Goal: Transaction & Acquisition: Purchase product/service

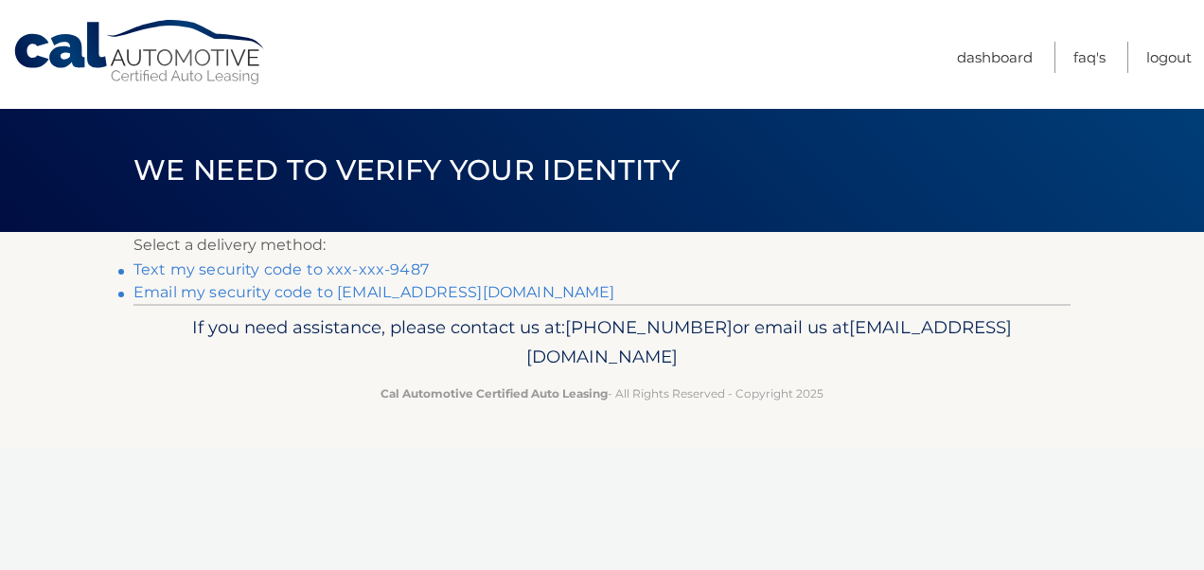
click at [333, 269] on link "Text my security code to xxx-xxx-9487" at bounding box center [280, 269] width 295 height 18
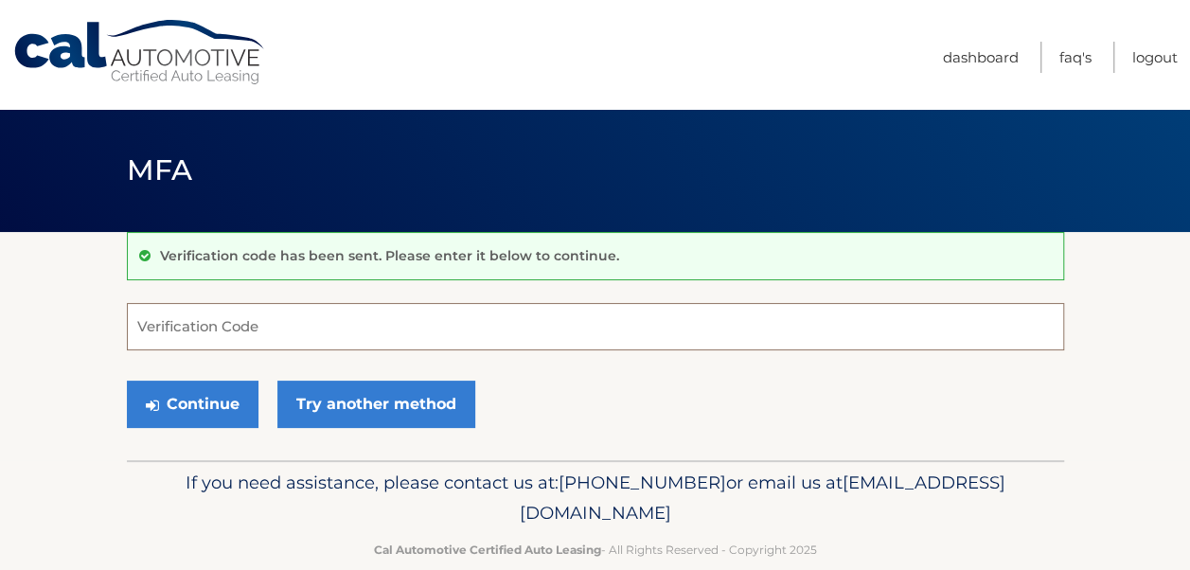
click at [286, 328] on input "Verification Code" at bounding box center [595, 326] width 937 height 47
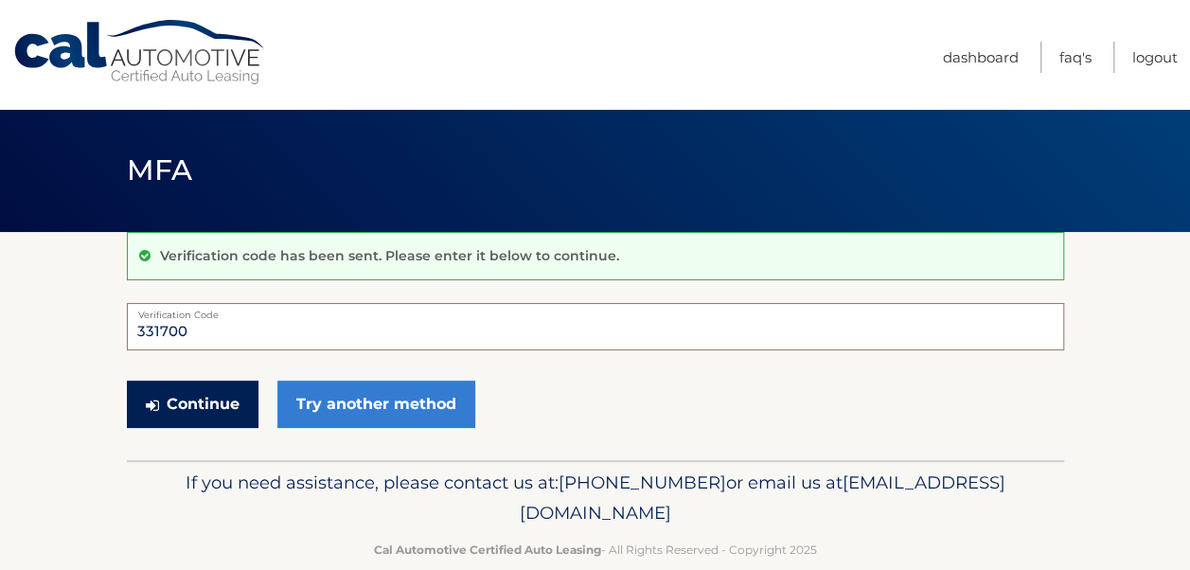
type input "331700"
click at [172, 398] on button "Continue" at bounding box center [193, 403] width 132 height 47
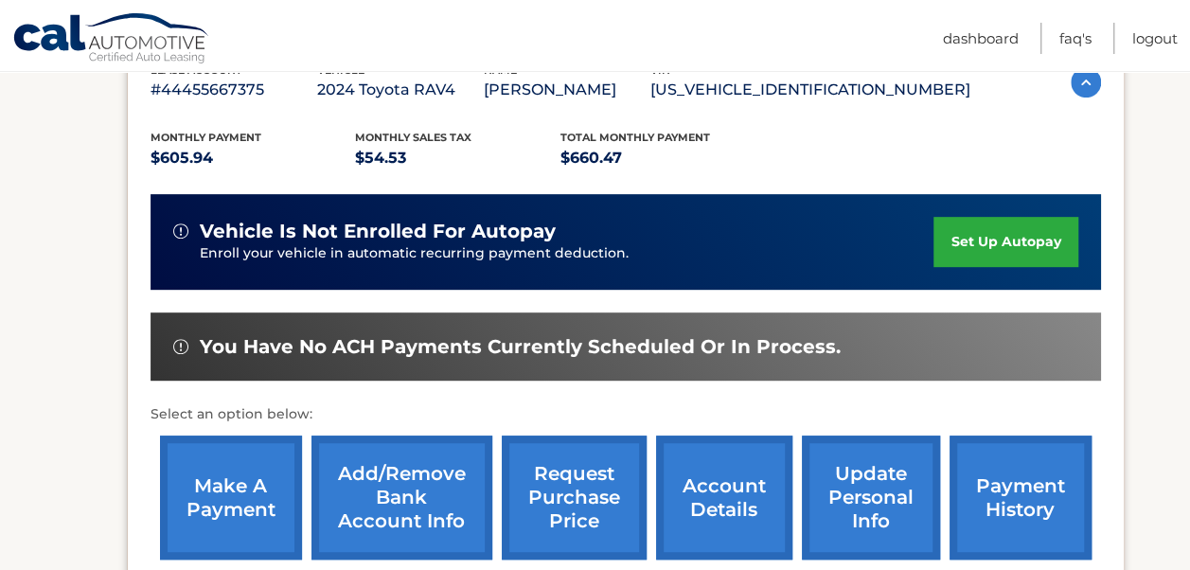
scroll to position [379, 0]
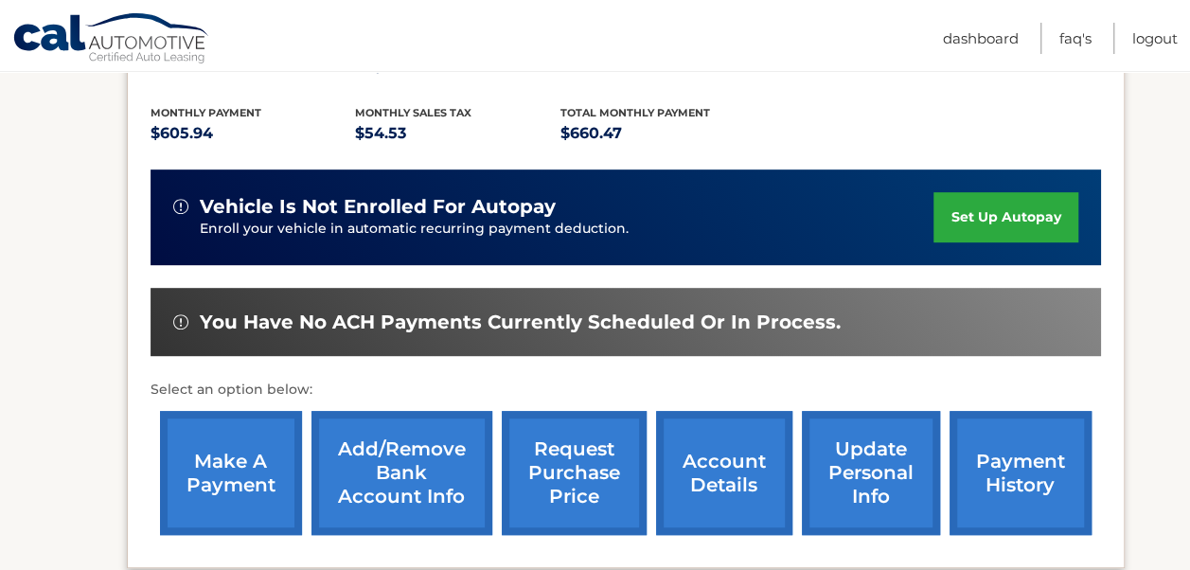
click at [997, 475] on link "payment history" at bounding box center [1020, 473] width 142 height 124
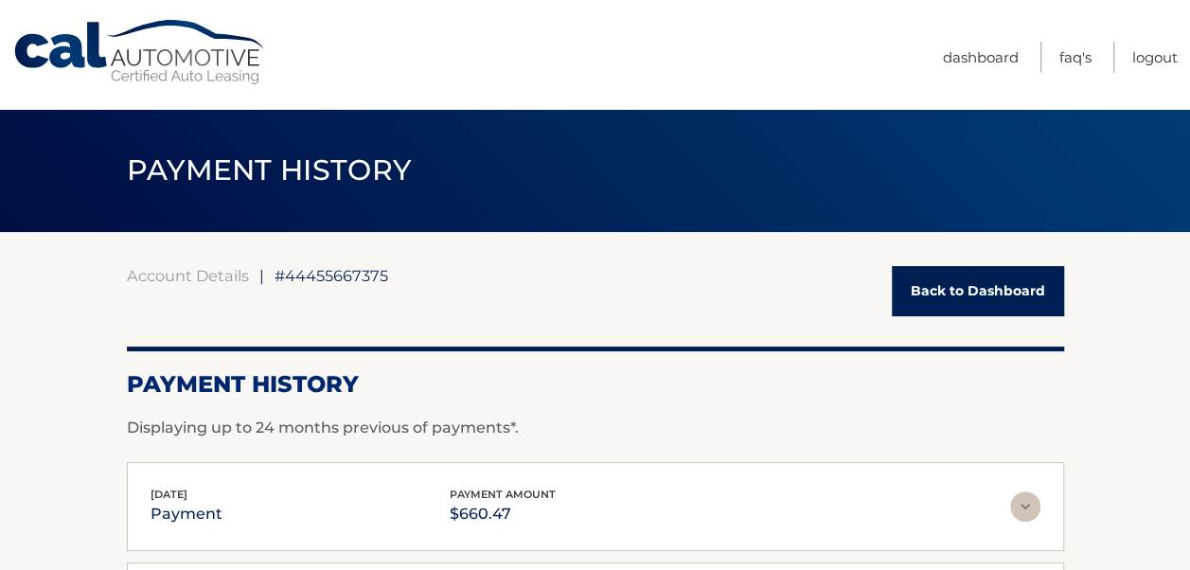
scroll to position [95, 0]
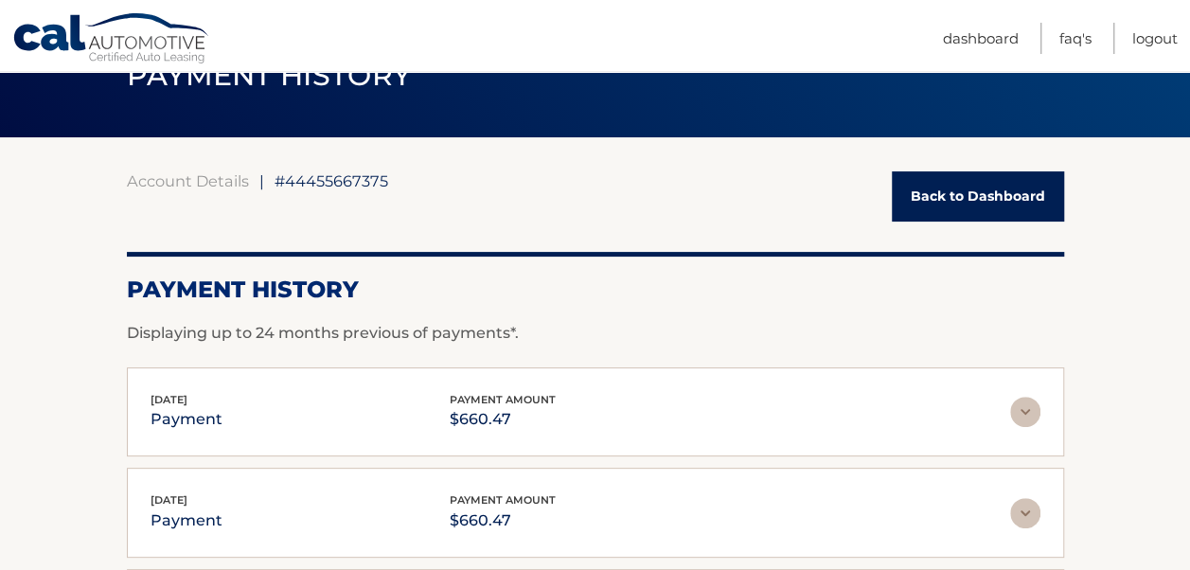
click at [1017, 413] on img at bounding box center [1025, 412] width 30 height 30
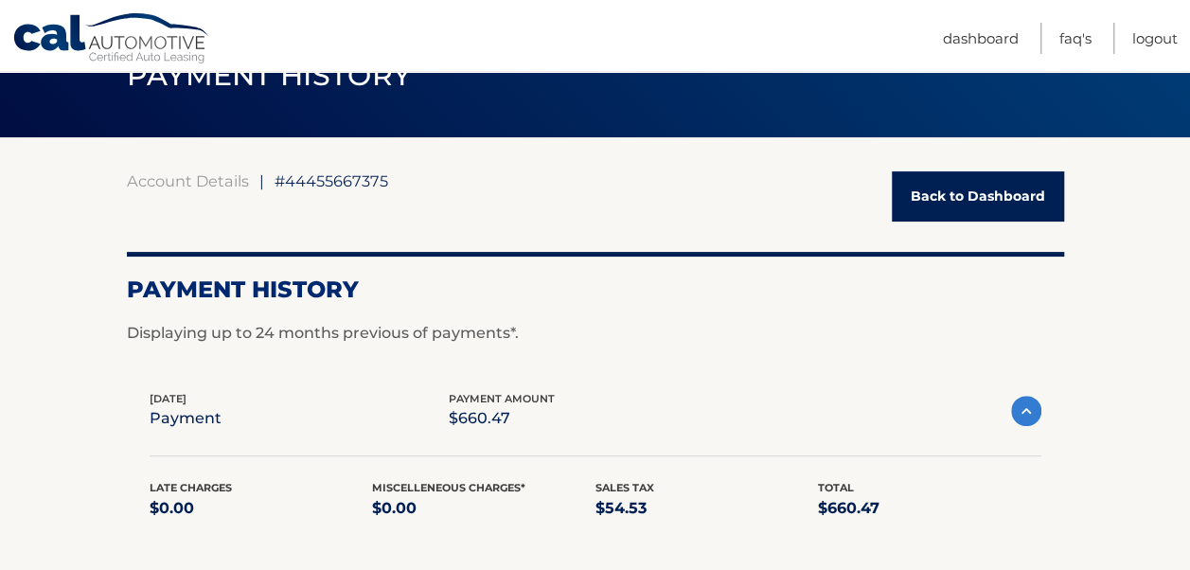
scroll to position [189, 0]
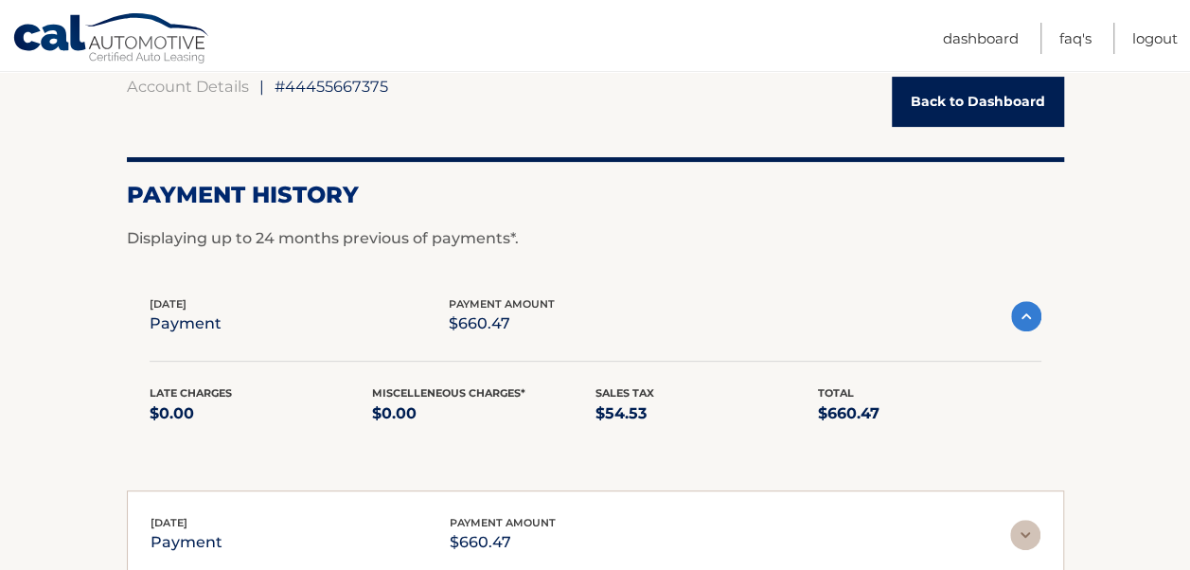
click at [1024, 312] on img at bounding box center [1026, 316] width 30 height 30
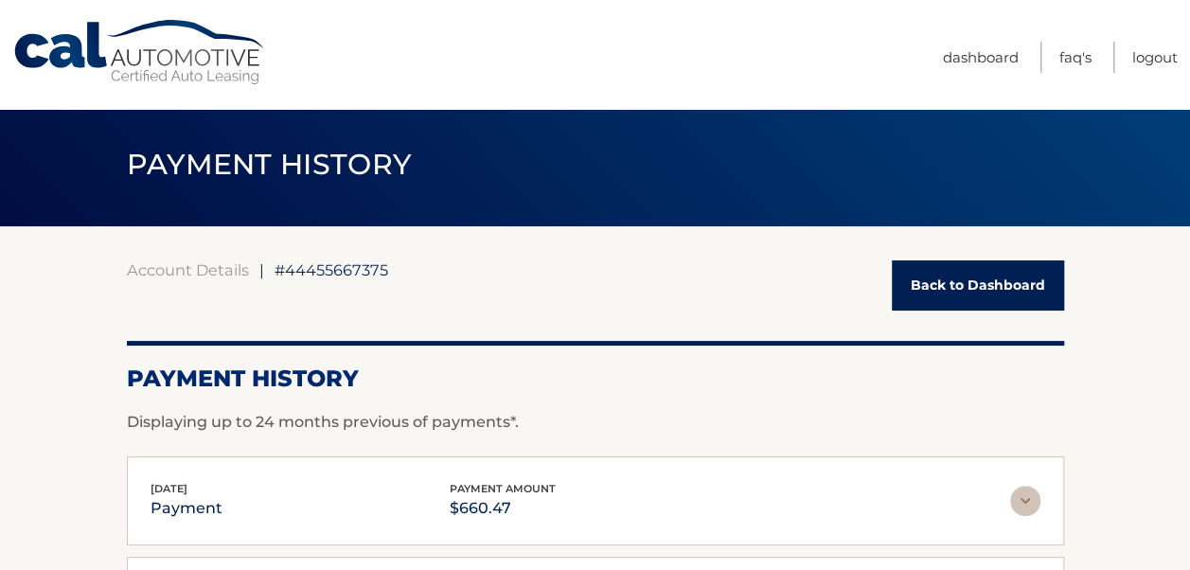
scroll to position [0, 0]
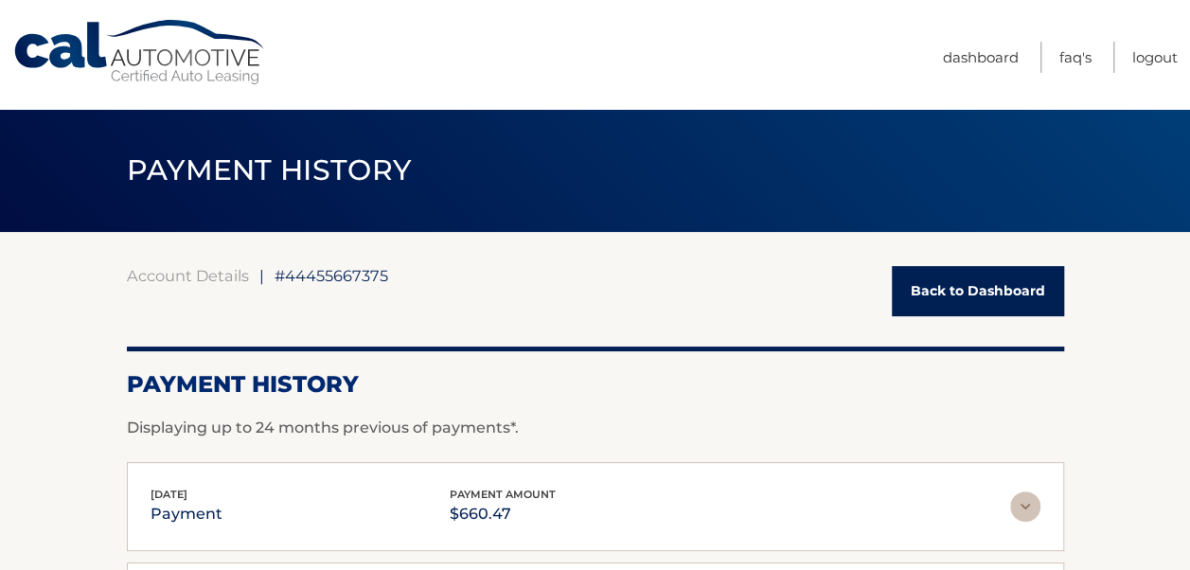
click at [967, 282] on link "Back to Dashboard" at bounding box center [978, 291] width 172 height 50
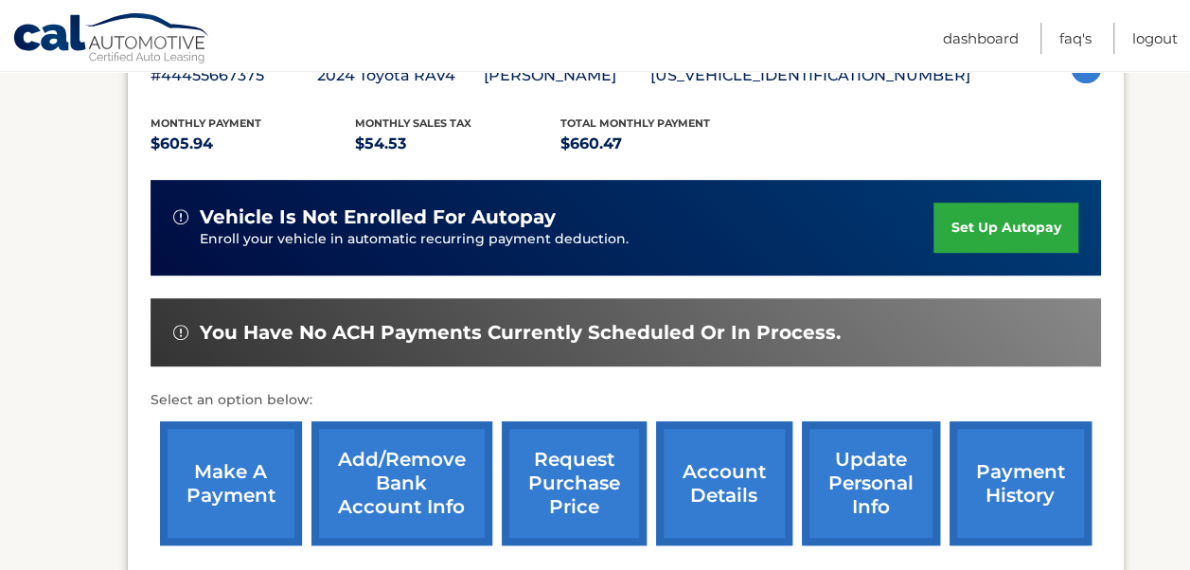
scroll to position [379, 0]
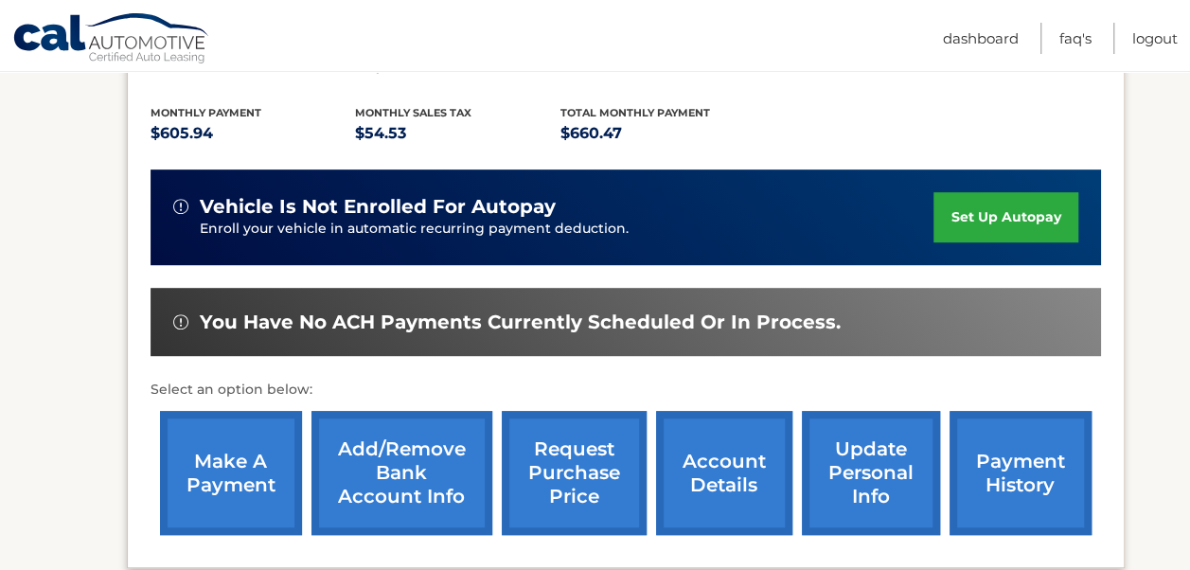
click at [264, 466] on link "make a payment" at bounding box center [231, 473] width 142 height 124
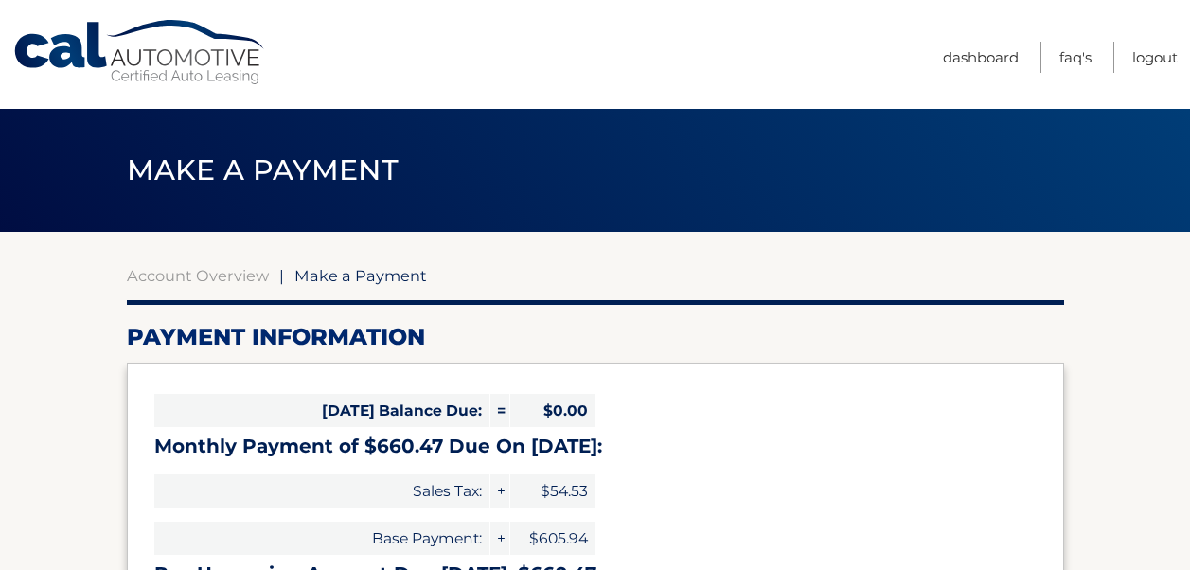
select select "MmUxMjFiZmQtZTExMi00Y2YwLWEwODMtZjdlNTVhMmQ0ODI5"
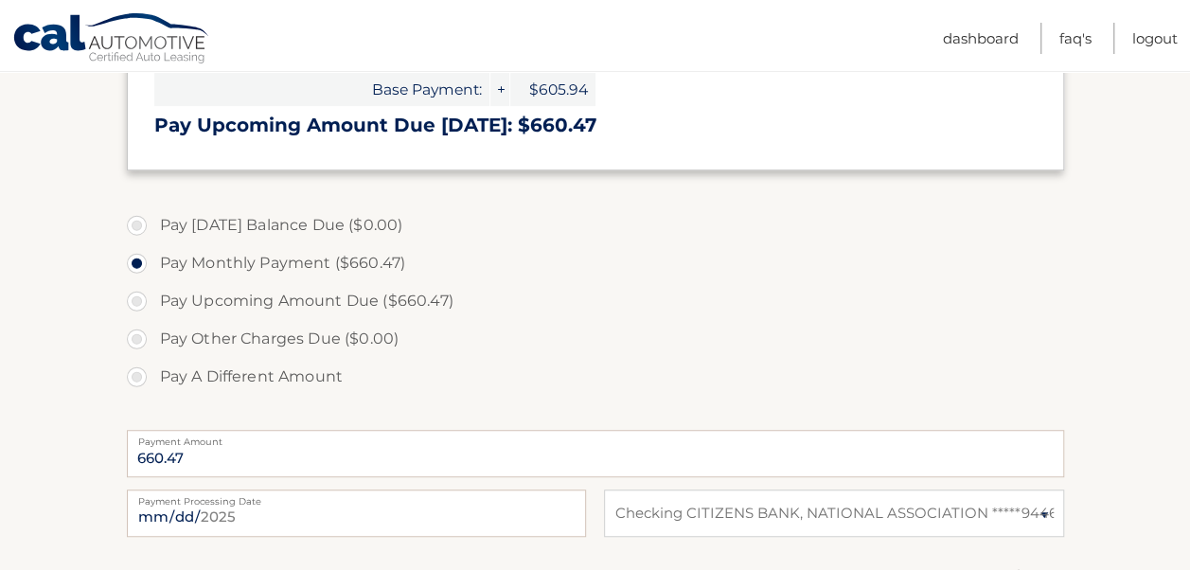
scroll to position [473, 0]
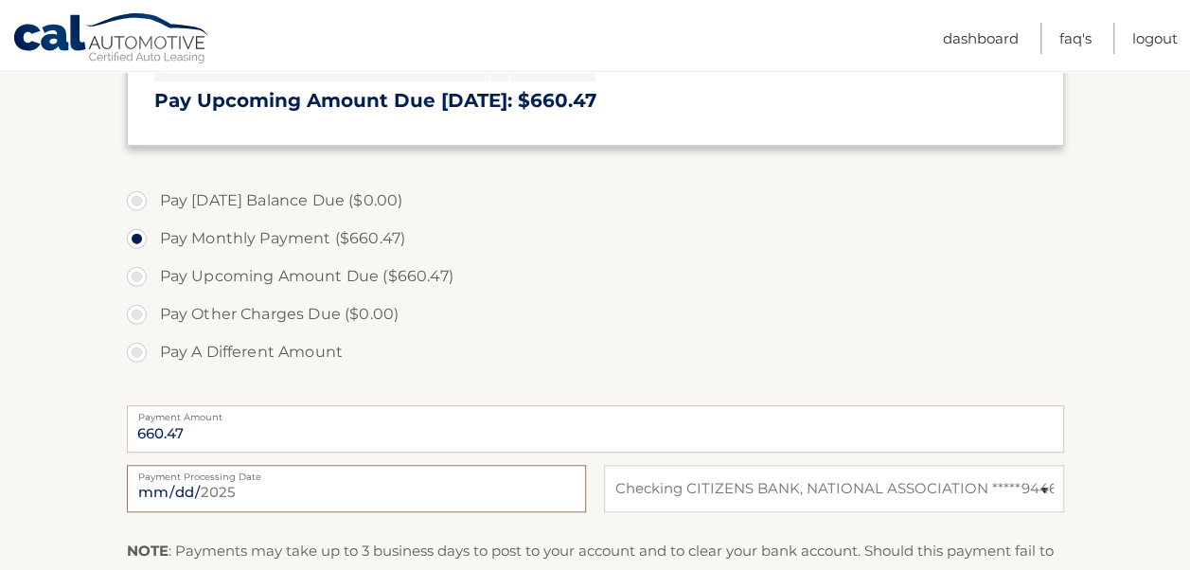
click at [330, 494] on input "2025-08-21" at bounding box center [356, 488] width 459 height 47
type input "2025-09-12"
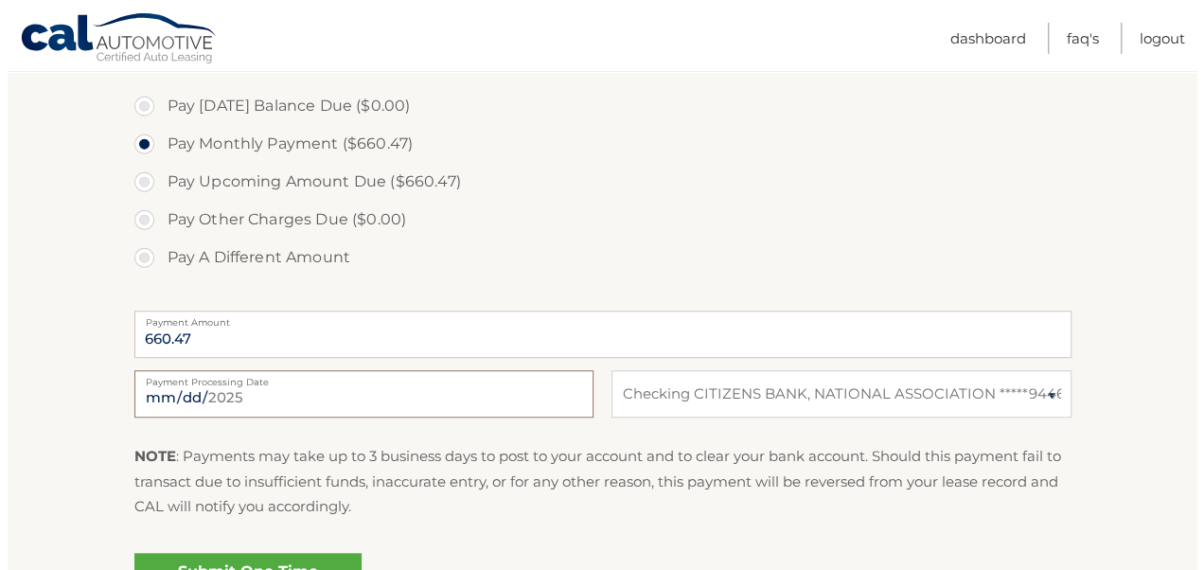
scroll to position [663, 0]
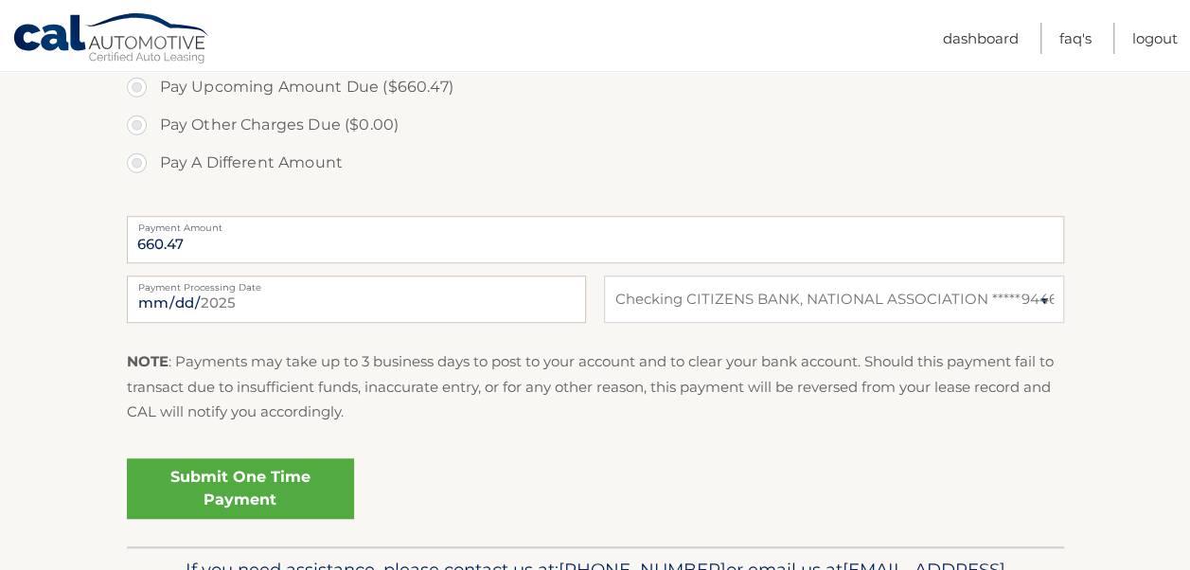
click at [248, 484] on link "Submit One Time Payment" at bounding box center [240, 488] width 227 height 61
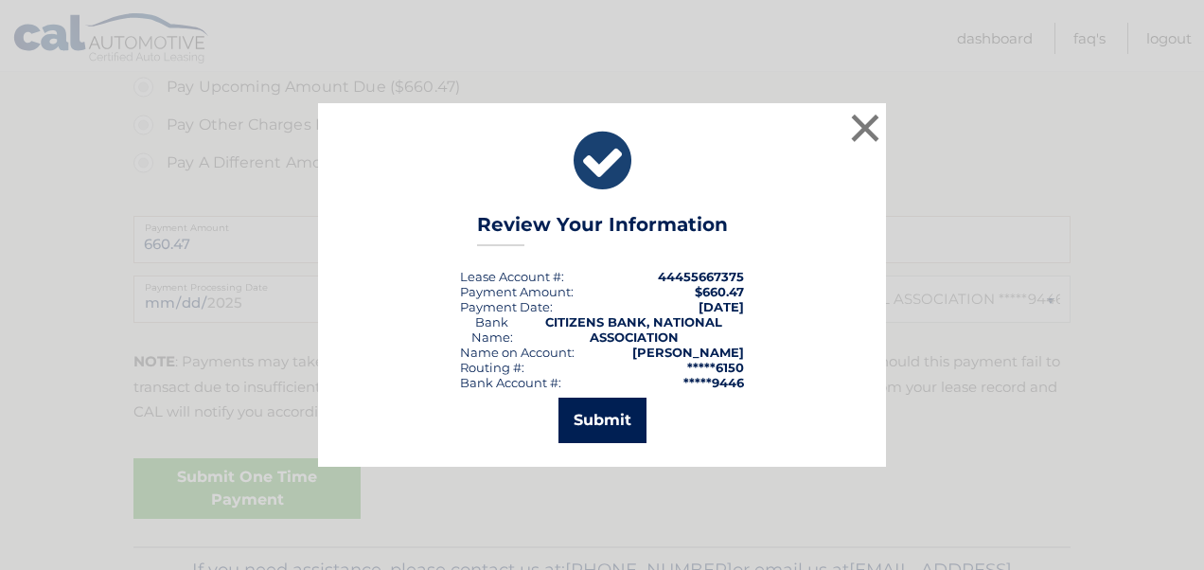
click at [594, 412] on button "Submit" at bounding box center [602, 420] width 88 height 45
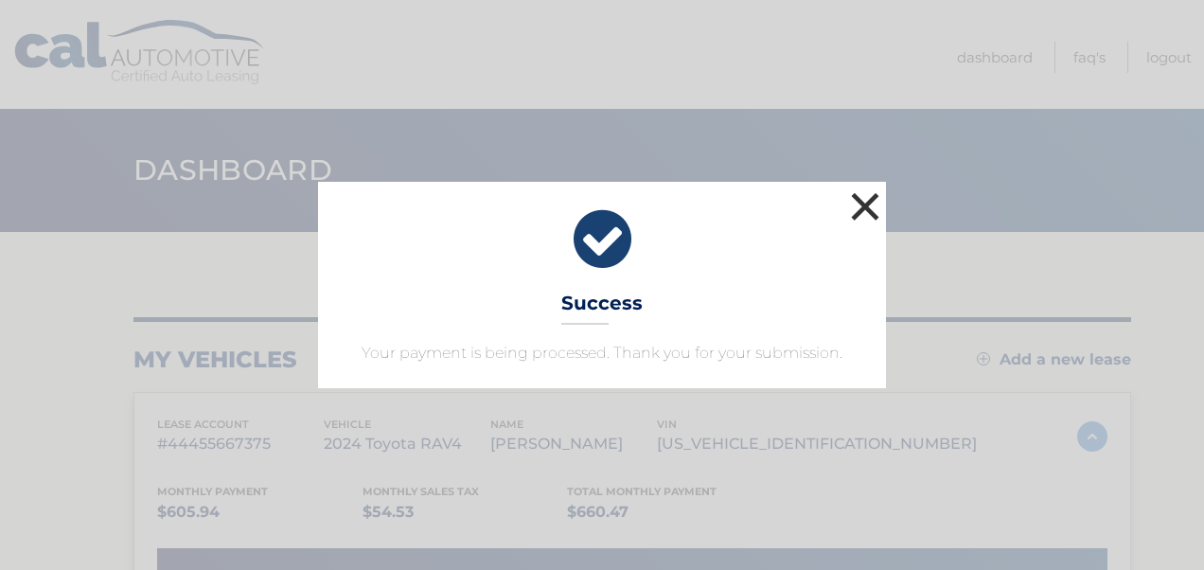
click at [870, 204] on button "×" at bounding box center [865, 206] width 38 height 38
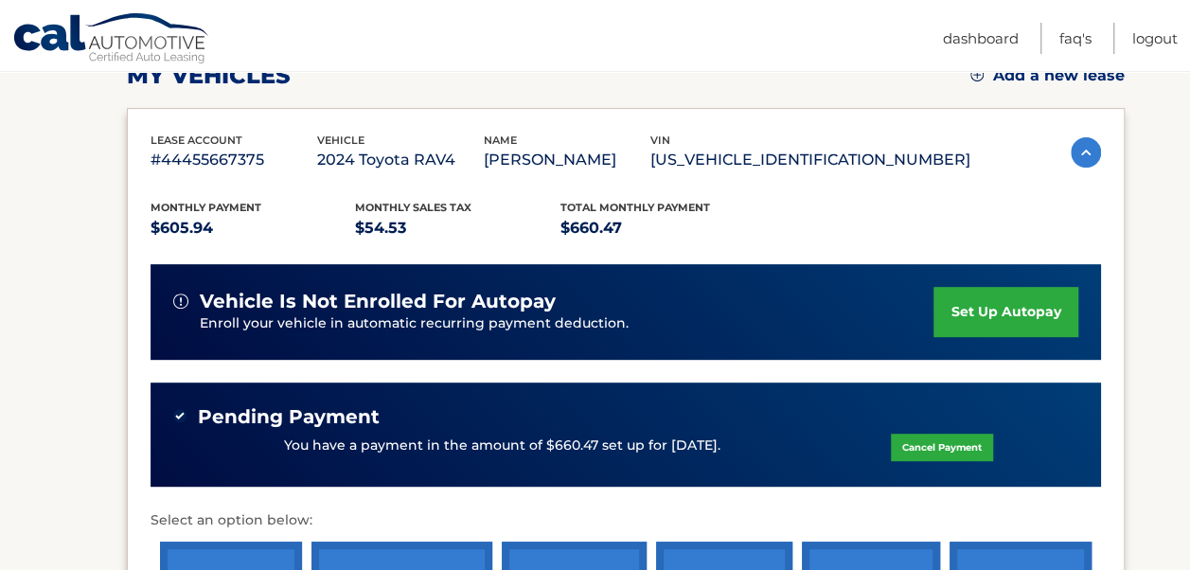
scroll to position [379, 0]
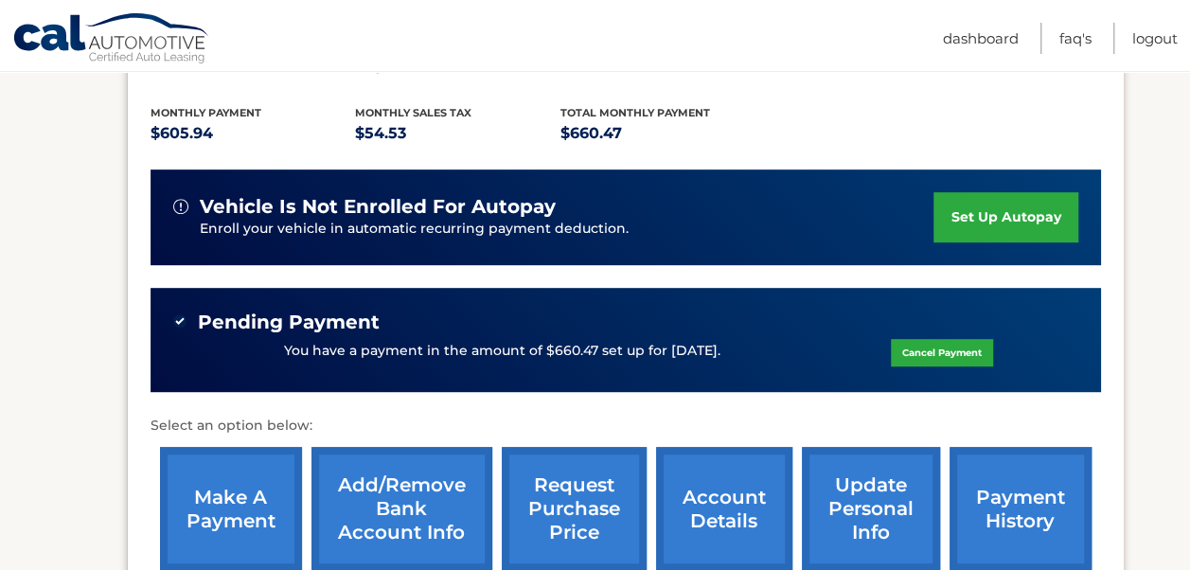
click at [998, 510] on link "payment history" at bounding box center [1020, 509] width 142 height 124
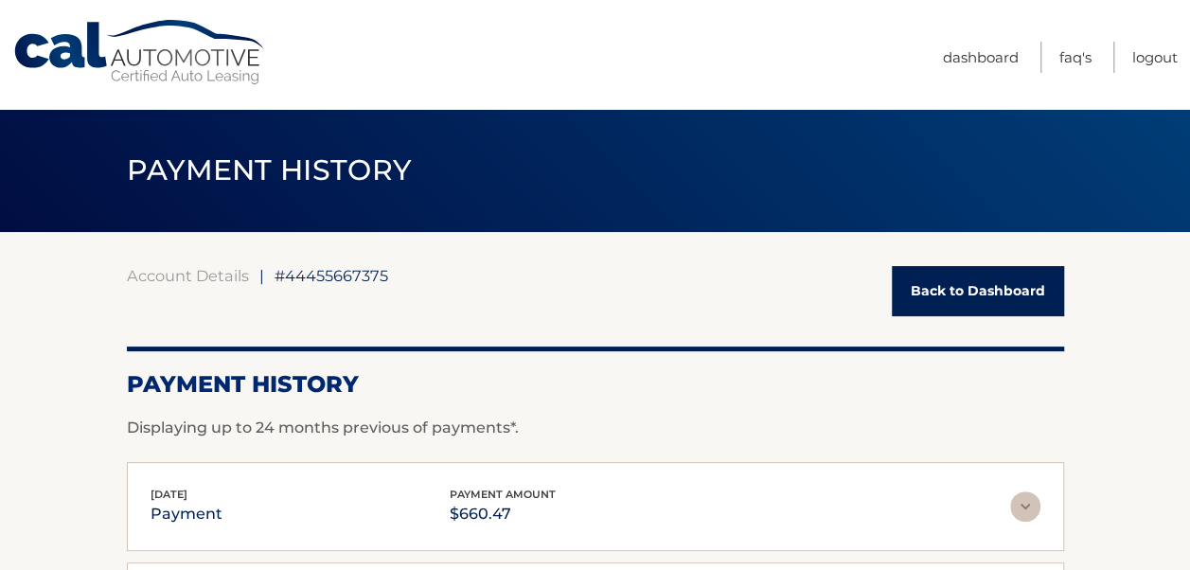
click at [981, 301] on link "Back to Dashboard" at bounding box center [978, 291] width 172 height 50
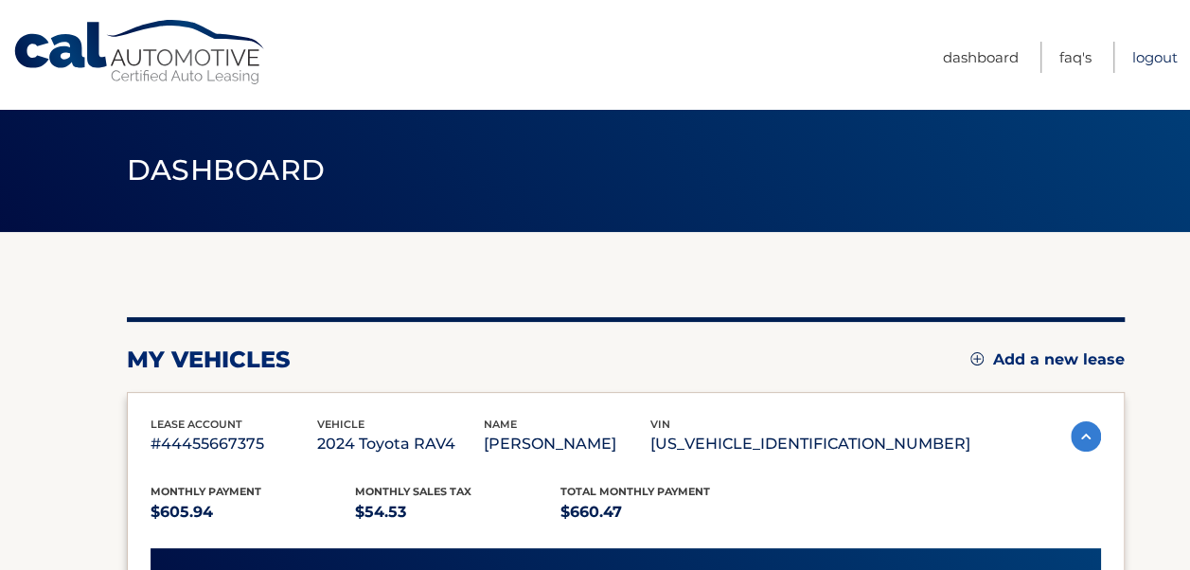
click at [1153, 55] on link "Logout" at bounding box center [1154, 57] width 45 height 31
